Goal: Use online tool/utility: Utilize a website feature to perform a specific function

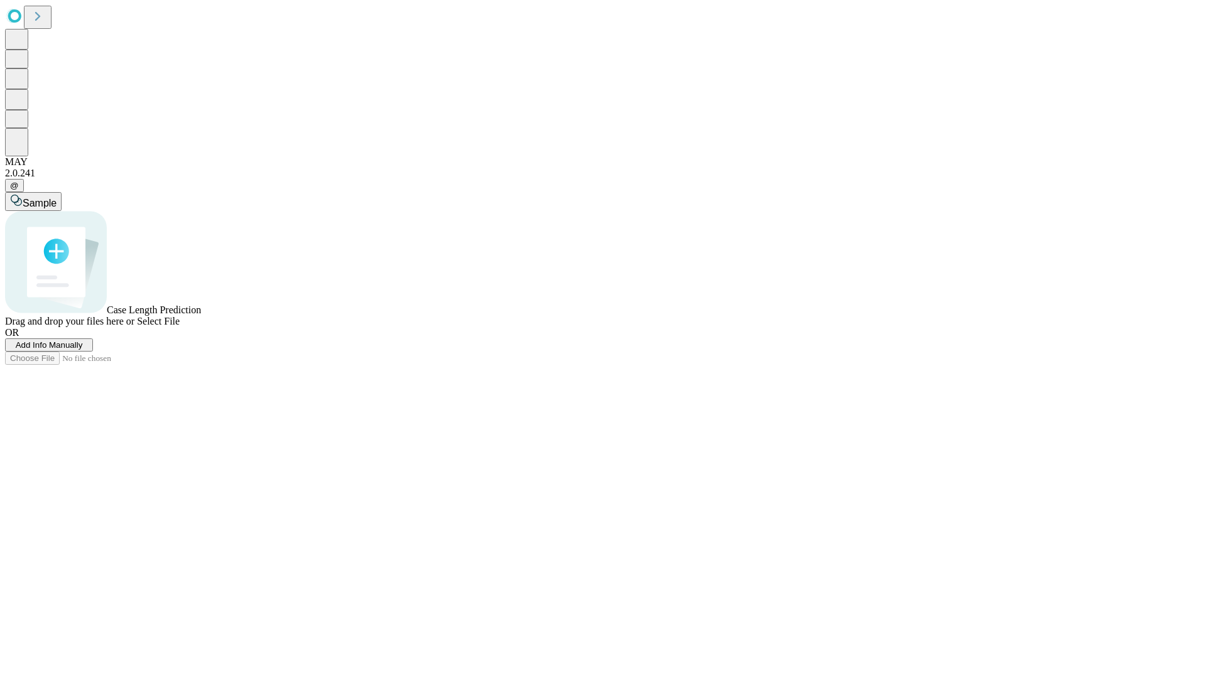
click at [180, 327] on span "Select File" at bounding box center [158, 321] width 43 height 11
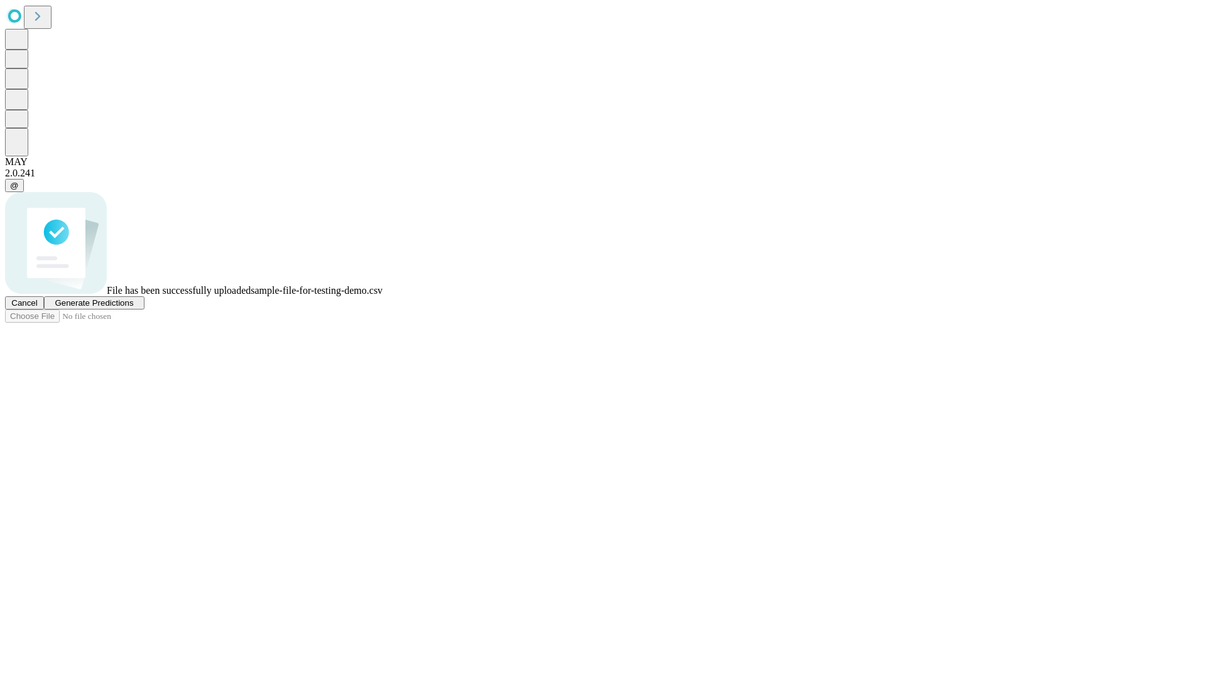
click at [133, 308] on span "Generate Predictions" at bounding box center [94, 302] width 79 height 9
